Goal: Understand process/instructions: Learn how to perform a task or action

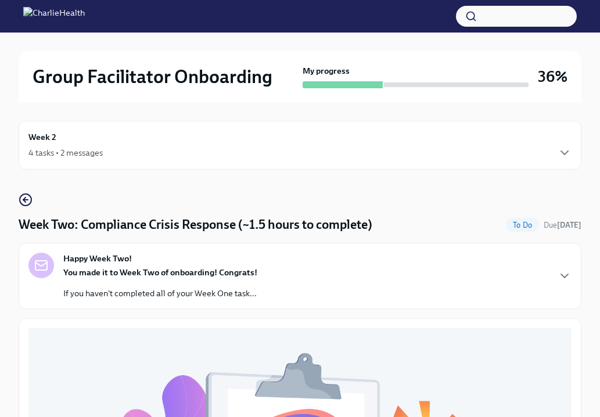
scroll to position [525, 0]
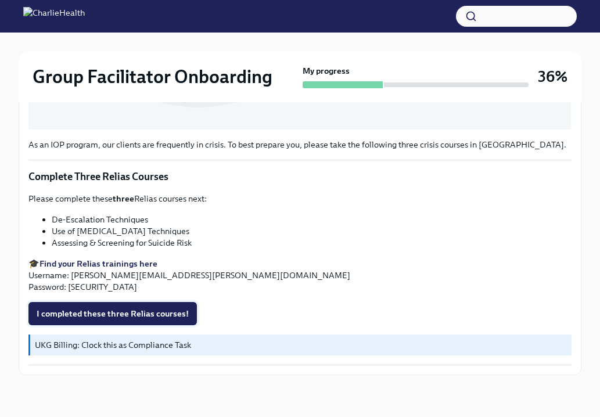
click at [71, 319] on span "I completed these three Relias courses!" at bounding box center [113, 314] width 152 height 12
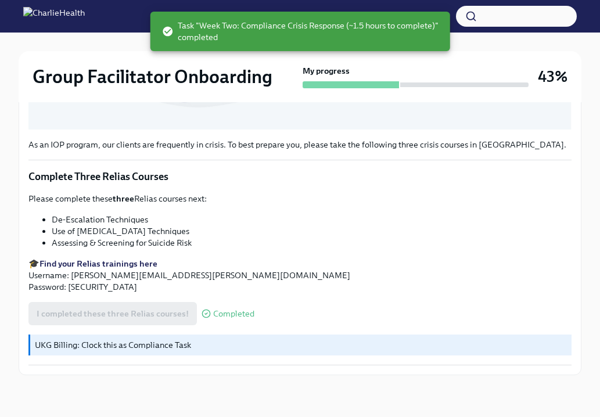
scroll to position [0, 0]
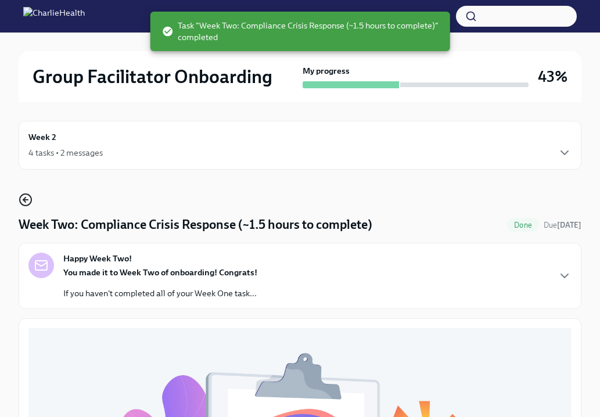
click at [25, 201] on icon "button" at bounding box center [24, 200] width 2 height 5
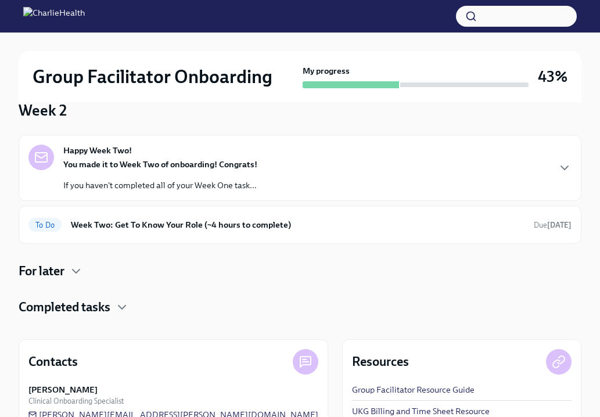
scroll to position [87, 0]
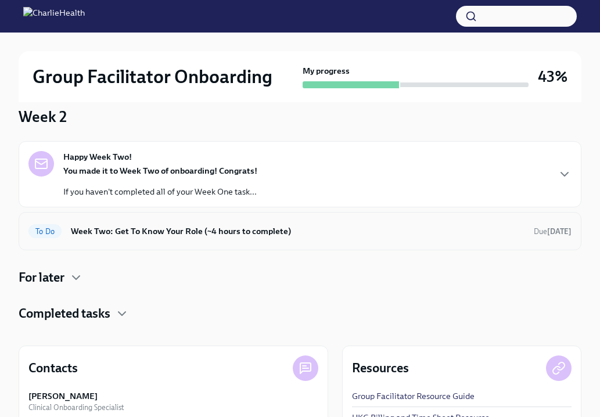
click at [273, 240] on div "To Do Week Two: Get To Know Your Role (~4 hours to complete) Due [DATE]" at bounding box center [299, 231] width 543 height 19
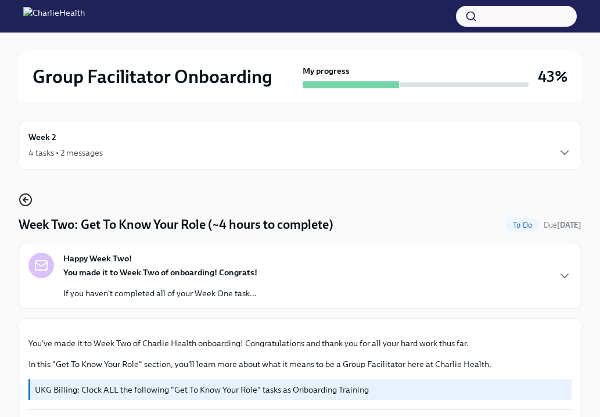
click at [26, 202] on icon "button" at bounding box center [24, 200] width 2 height 5
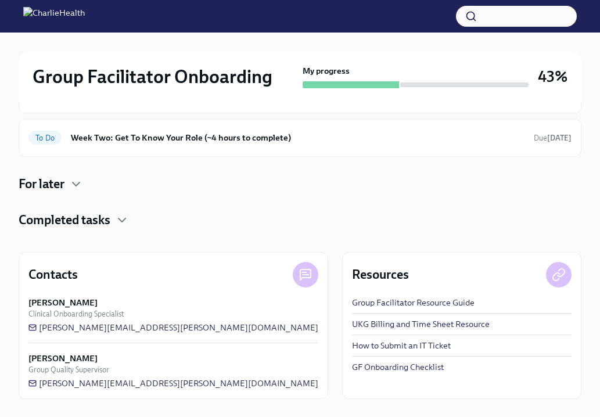
scroll to position [181, 0]
click at [78, 185] on icon "button" at bounding box center [76, 184] width 14 height 14
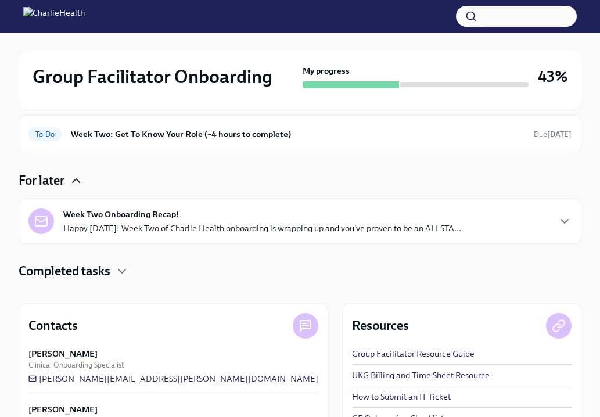
click at [124, 233] on p "Happy [DATE]! Week Two of Charlie Health onboarding is wrapping up and you've p…" at bounding box center [262, 229] width 398 height 12
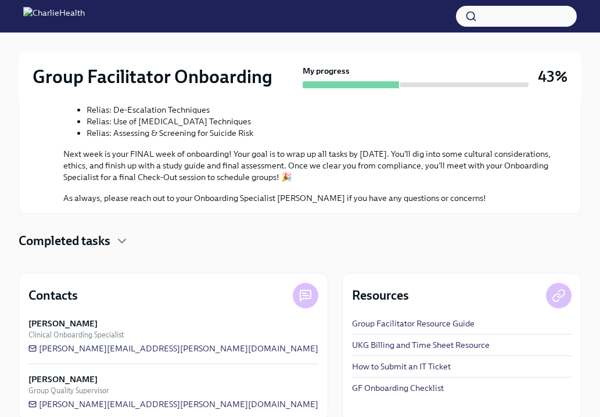
scroll to position [791, 0]
